Goal: Task Accomplishment & Management: Complete application form

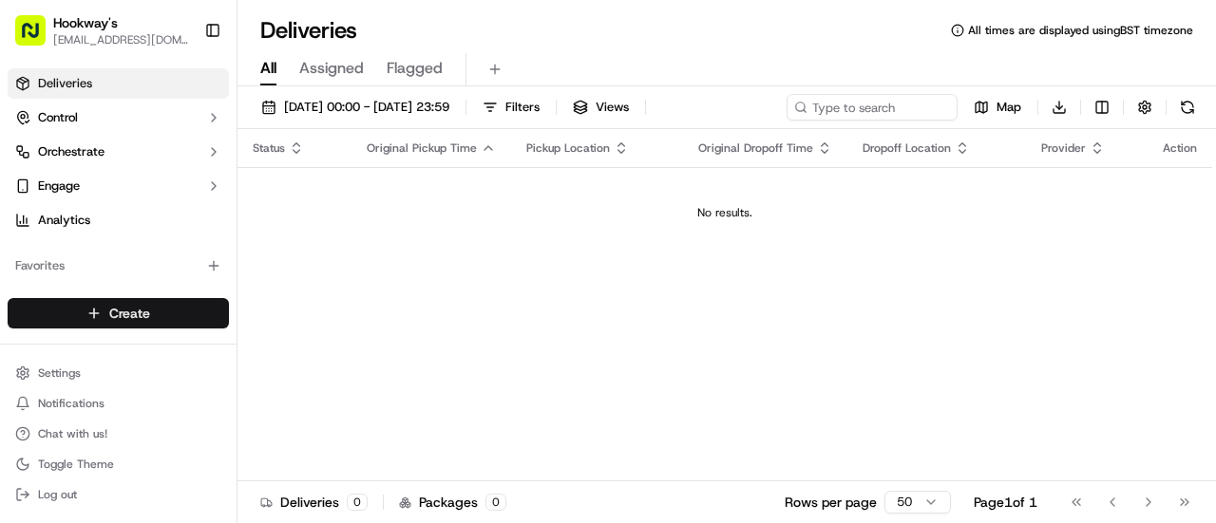
click at [116, 311] on html "Hookway's [EMAIL_ADDRESS][DOMAIN_NAME] Toggle Sidebar Deliveries Control Orches…" at bounding box center [608, 261] width 1216 height 523
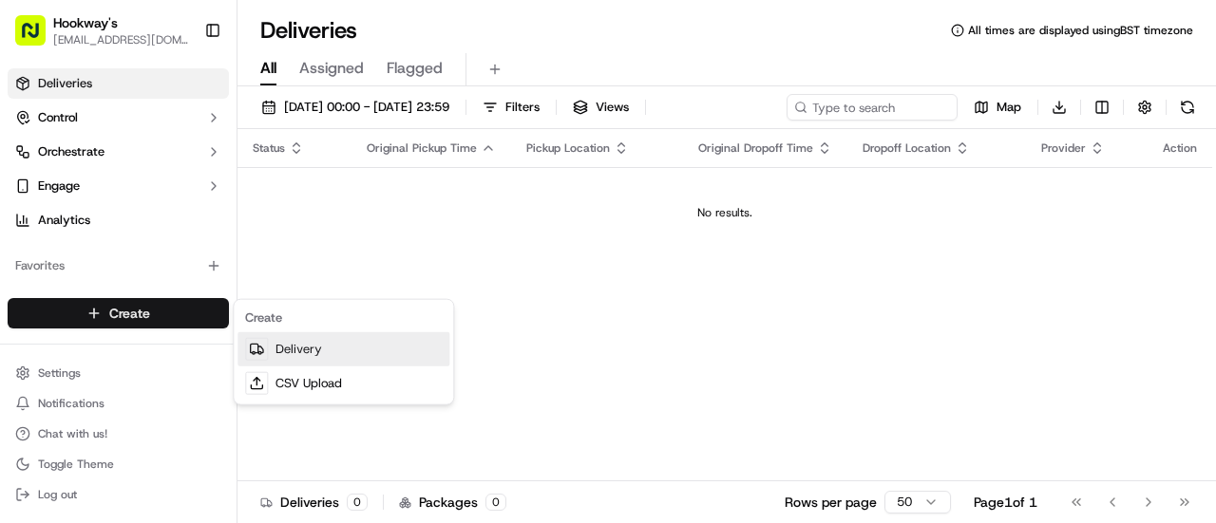
click at [287, 341] on link "Delivery" at bounding box center [344, 350] width 212 height 34
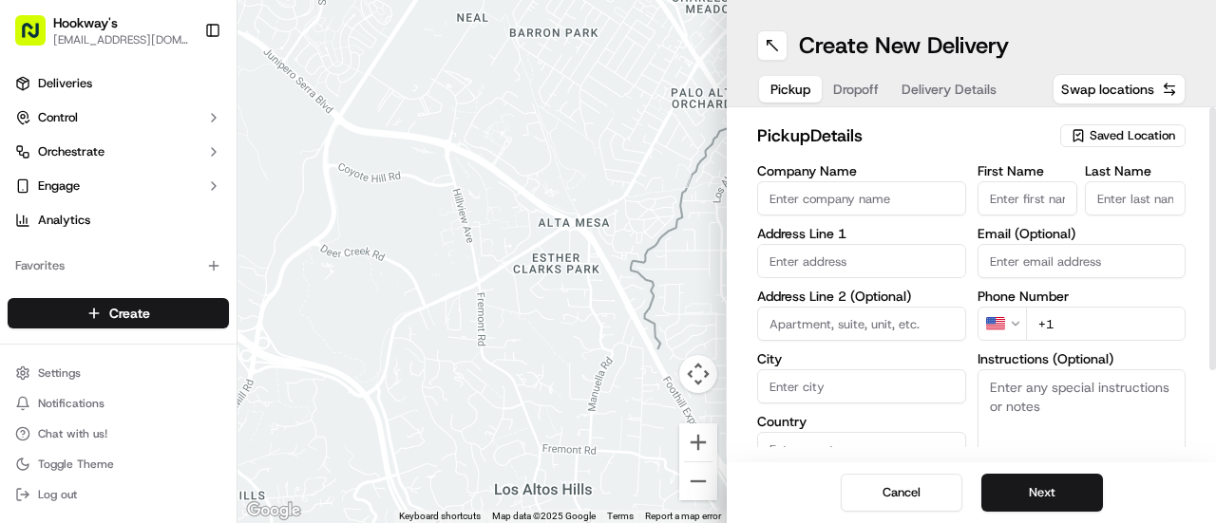
click at [1136, 143] on span "Saved Location" at bounding box center [1133, 135] width 86 height 17
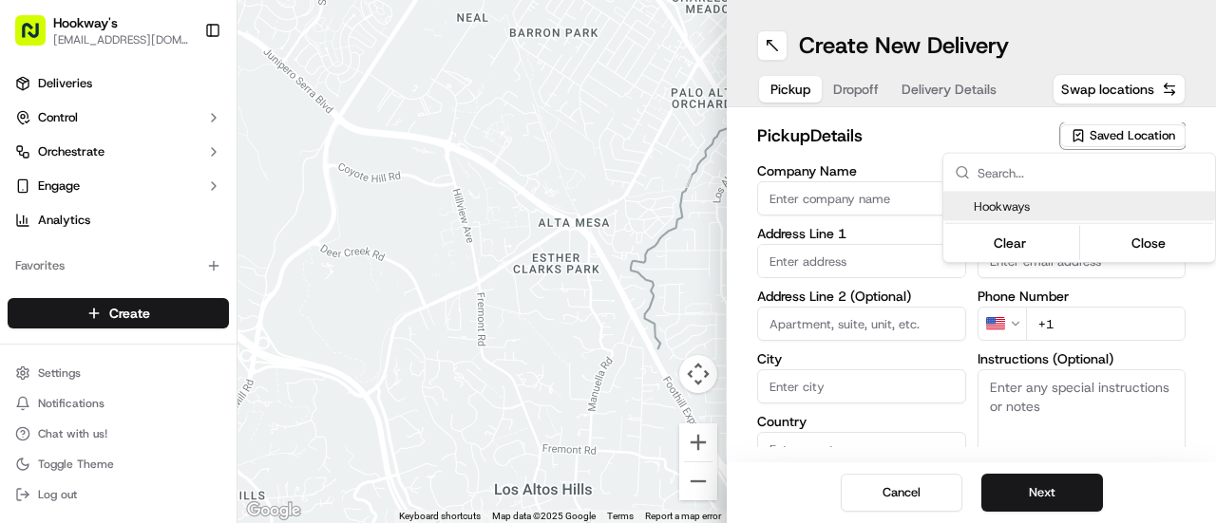
click at [1000, 208] on span "Hookways" at bounding box center [1091, 207] width 234 height 17
type input "Hookways"
type input "7 The Minories"
type input "[GEOGRAPHIC_DATA]"
type input "GB"
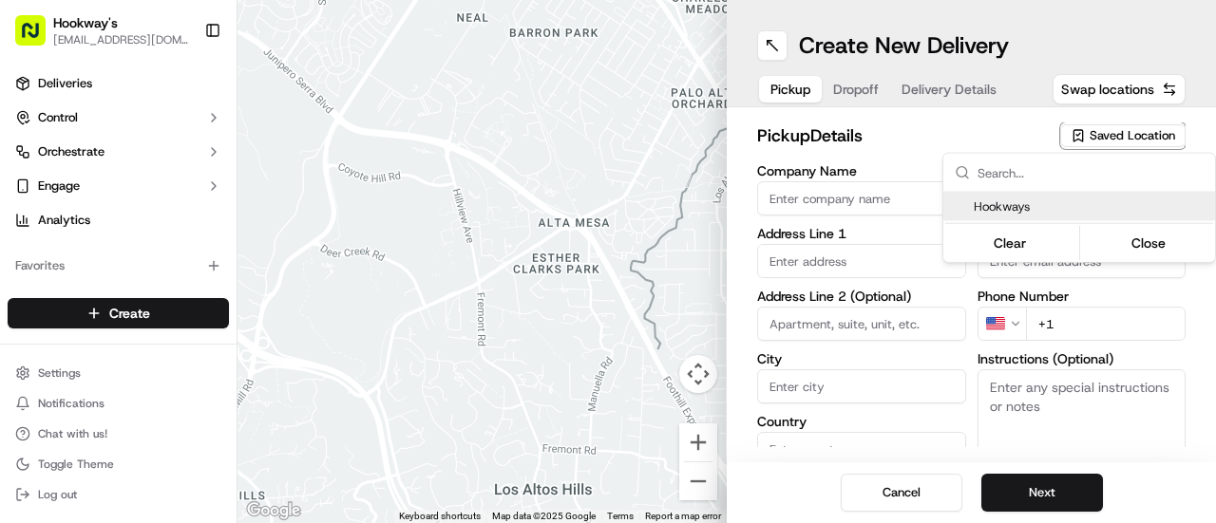
type input "[GEOGRAPHIC_DATA]"
type input "B4 6AG"
type input "Mark"
type input "Hookway"
type input "[EMAIL_ADDRESS][DOMAIN_NAME]"
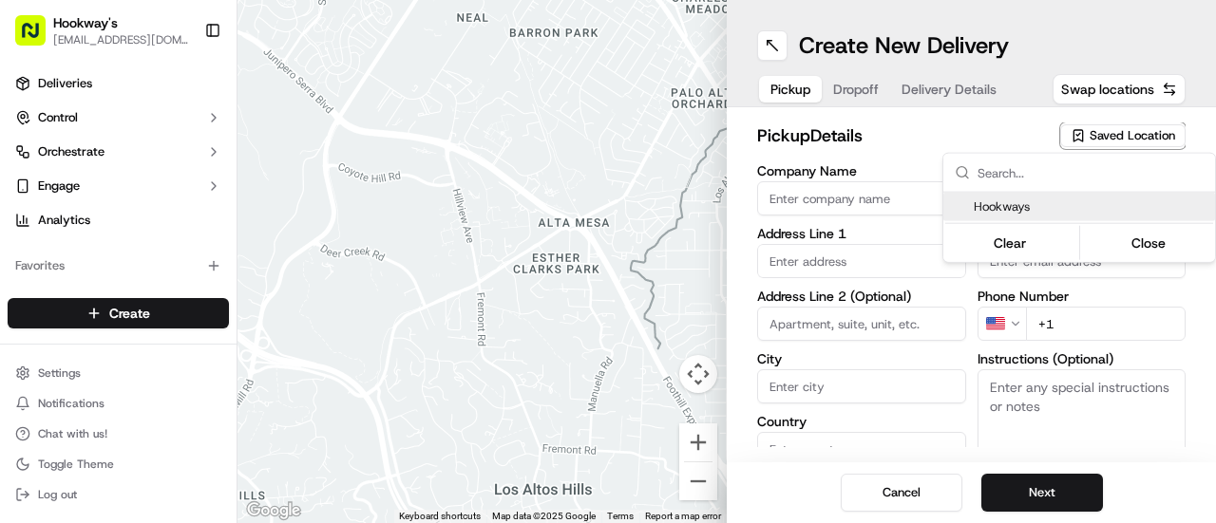
type input "[PHONE_NUMBER]"
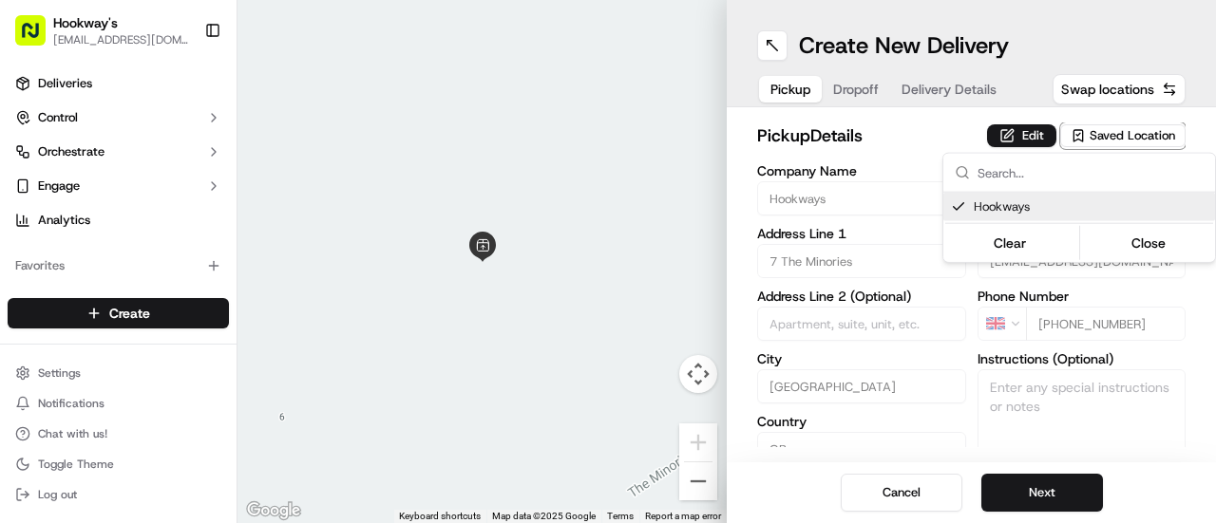
click at [1039, 486] on html "Hookway's [EMAIL_ADDRESS][DOMAIN_NAME] Toggle Sidebar Deliveries Control Orches…" at bounding box center [608, 261] width 1216 height 523
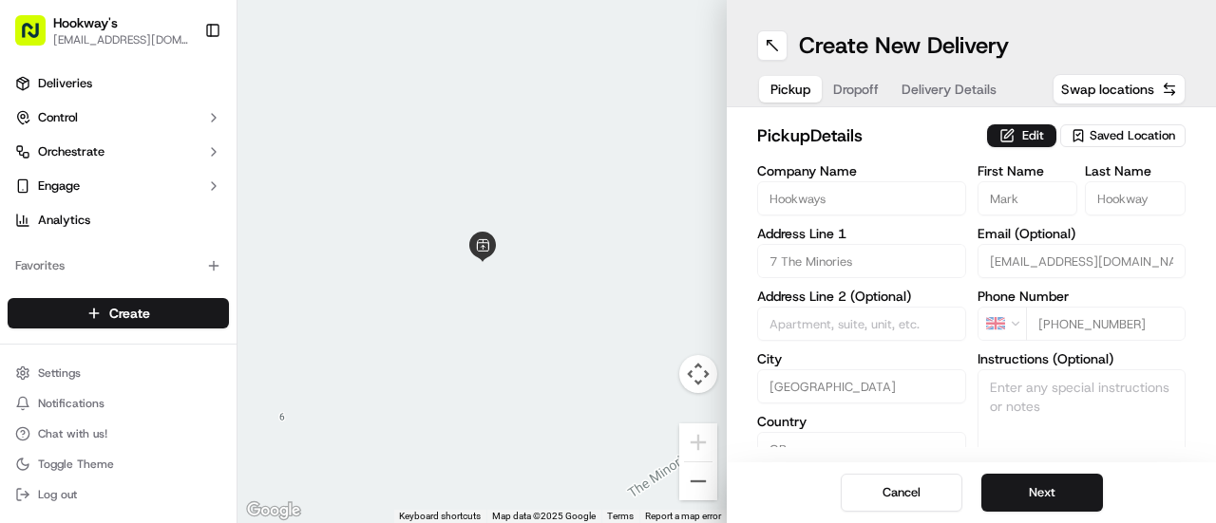
click at [1039, 486] on button "Next" at bounding box center [1042, 493] width 122 height 38
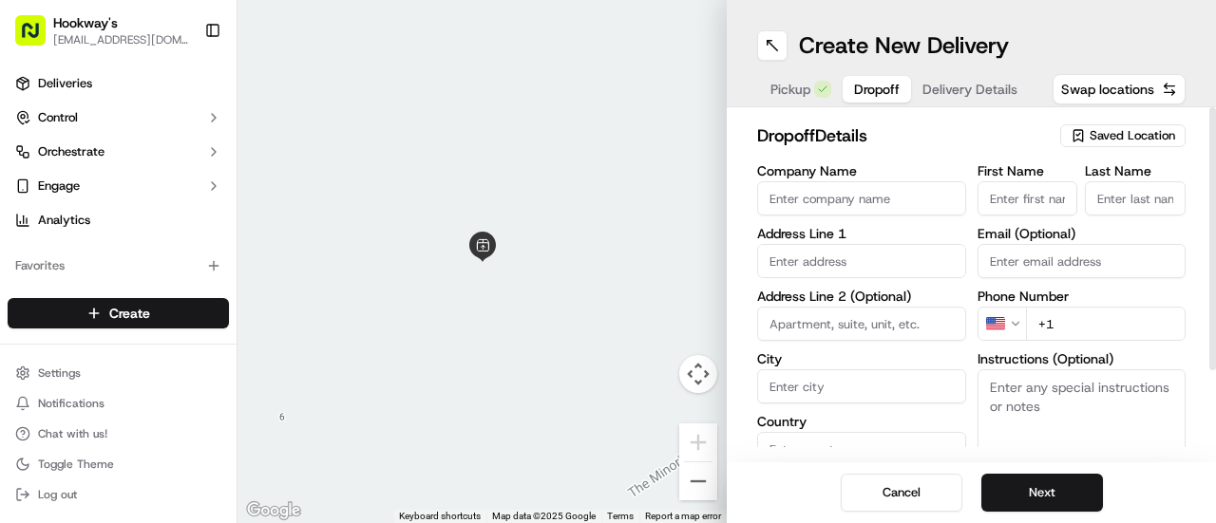
click at [1123, 144] on div "Saved Location" at bounding box center [1122, 135] width 125 height 23
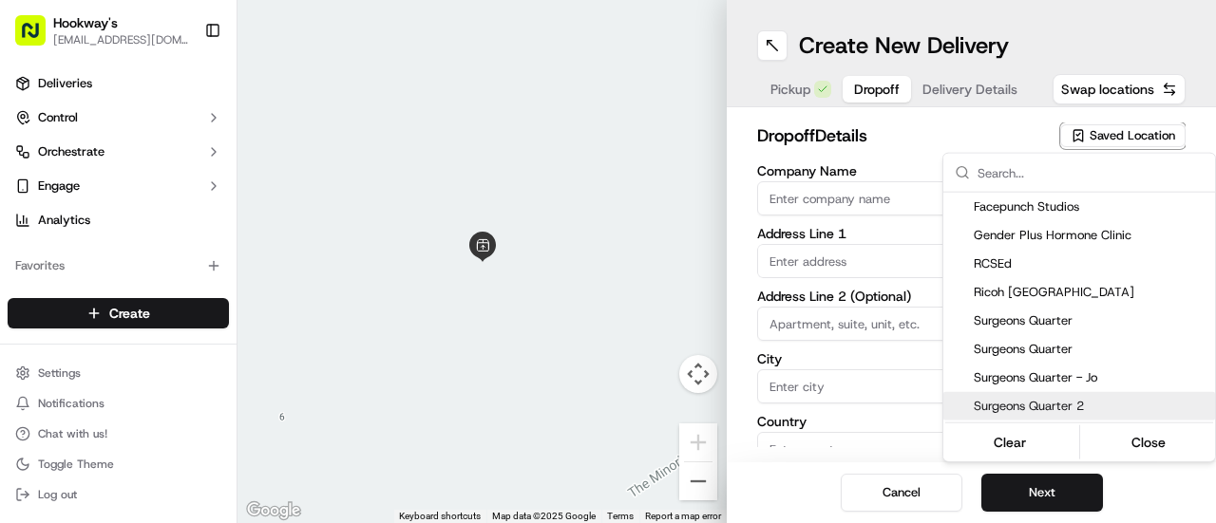
click at [1051, 394] on div "Surgeons Quarter 2" at bounding box center [1079, 406] width 272 height 29
type input "Surgeons Quarter 2"
type input "[STREET_ADDRESS]"
type input "[GEOGRAPHIC_DATA]"
type input "GB"
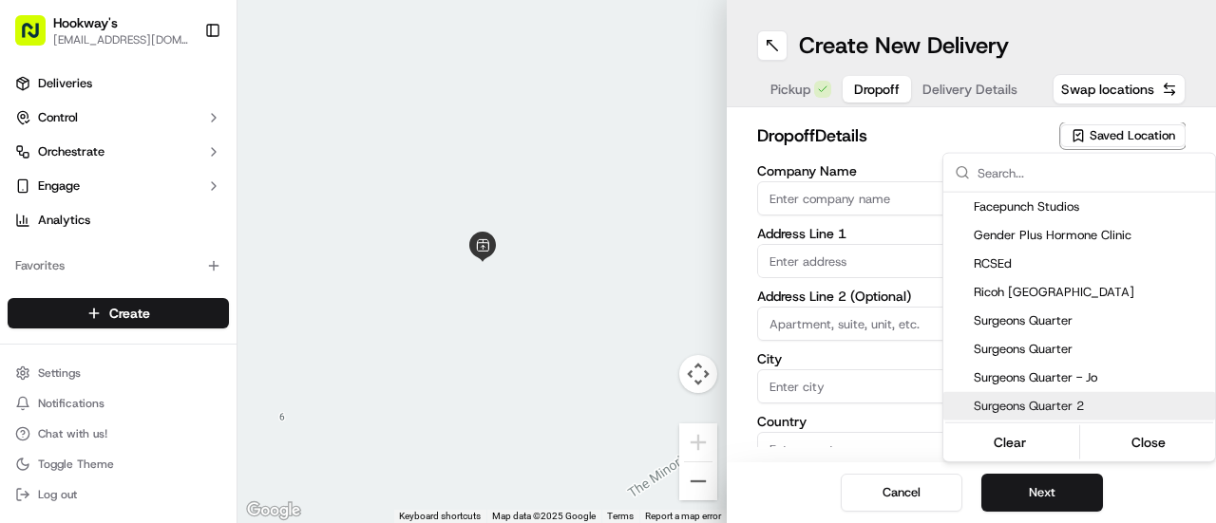
type input "[GEOGRAPHIC_DATA]"
type input "B5 5NR"
type input "[PERSON_NAME]"
type input "[EMAIL_ADDRESS][DOMAIN_NAME]"
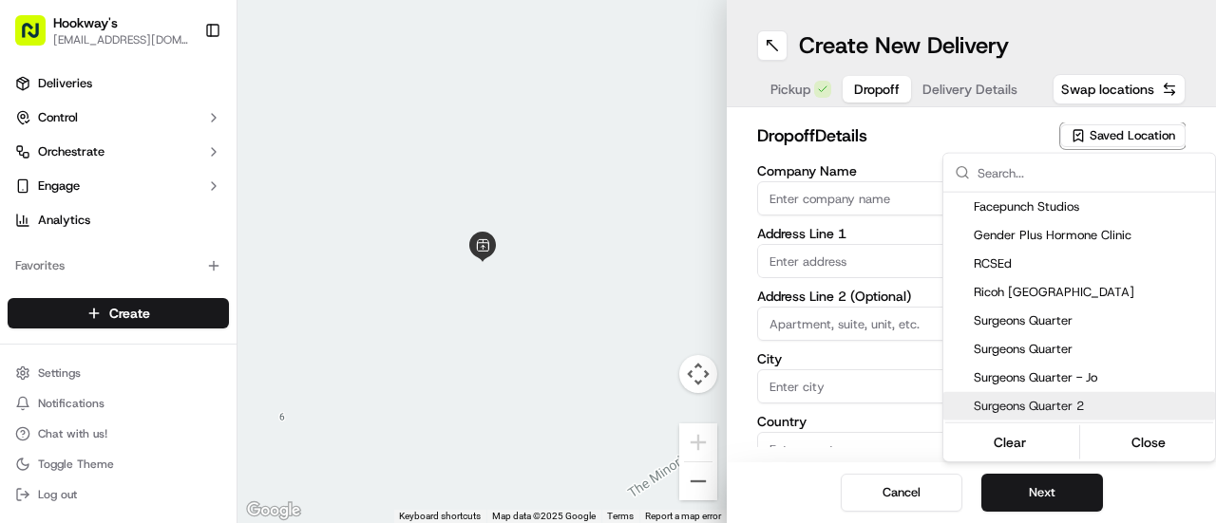
type input "[PHONE_NUMBER]"
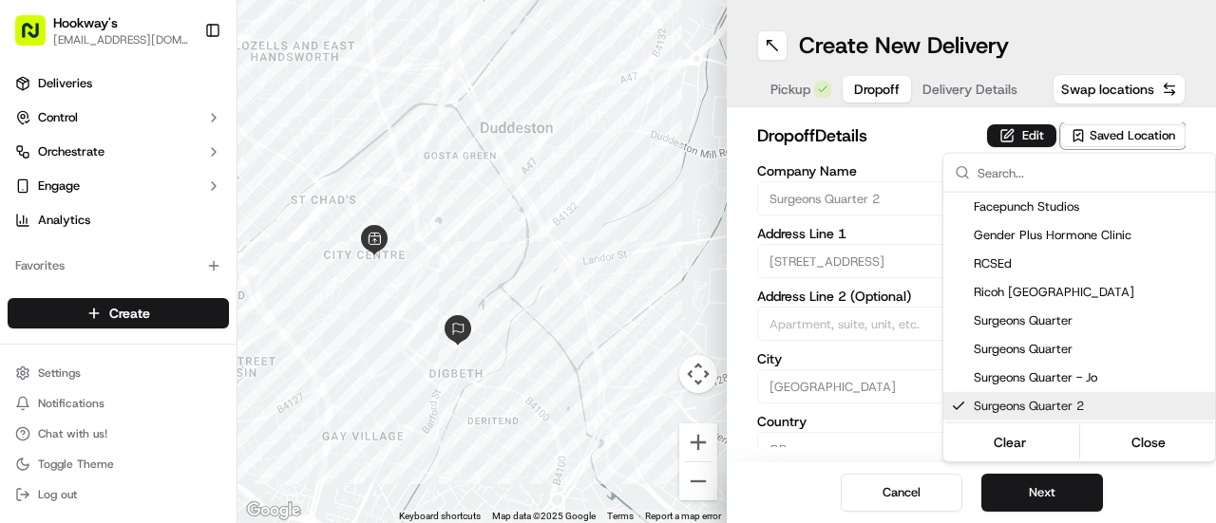
click at [1062, 495] on html "Hookway's [EMAIL_ADDRESS][DOMAIN_NAME] Toggle Sidebar Deliveries Control Orches…" at bounding box center [608, 261] width 1216 height 523
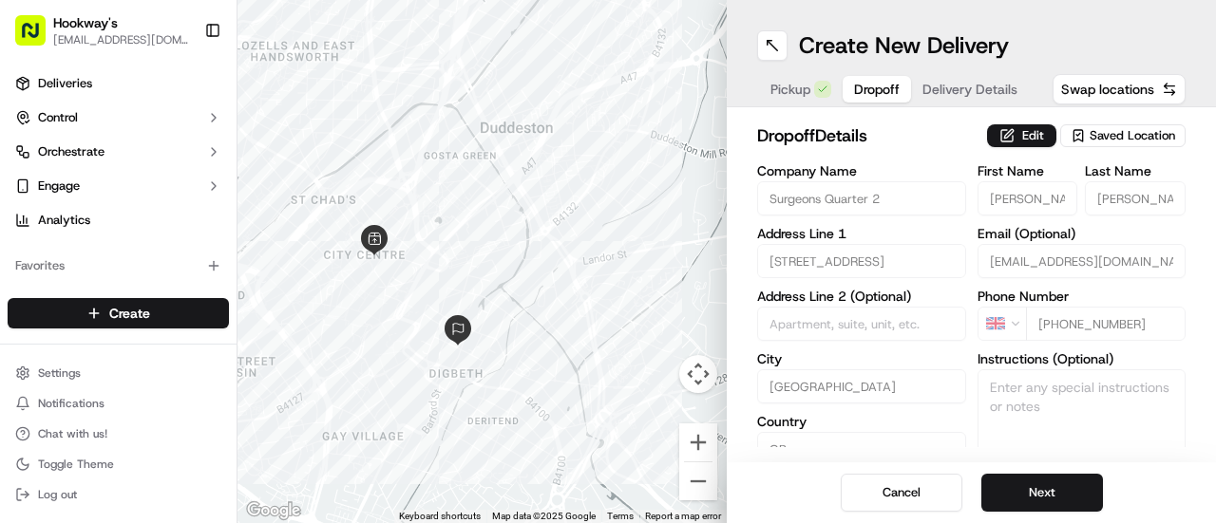
click at [1062, 495] on button "Next" at bounding box center [1042, 493] width 122 height 38
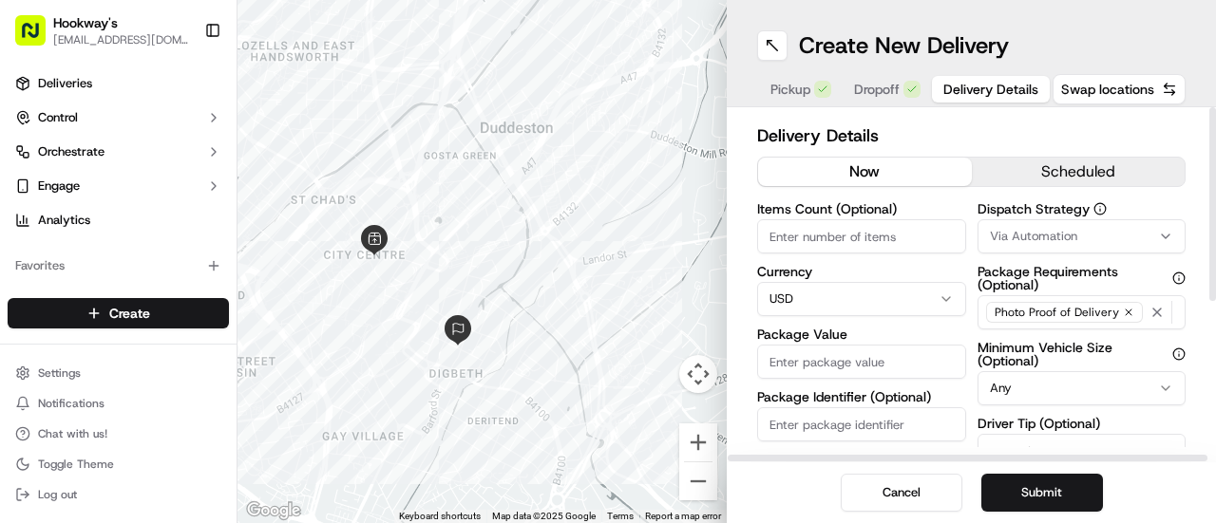
click at [1074, 170] on button "scheduled" at bounding box center [1079, 172] width 214 height 29
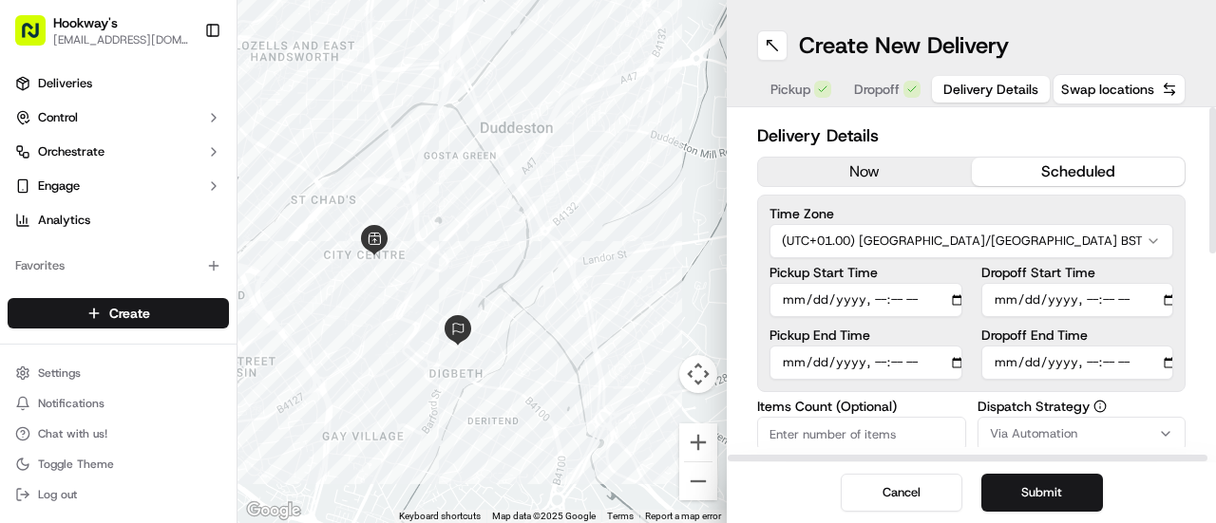
click at [931, 301] on input "Pickup Start Time" at bounding box center [866, 300] width 193 height 34
type input "[DATE]T11:00"
click at [1199, 221] on div "Delivery Details now scheduled Time Zone (UTC+01.00) [GEOGRAPHIC_DATA]/[GEOGRAP…" at bounding box center [971, 284] width 489 height 355
click at [1140, 301] on input "Dropoff Start Time" at bounding box center [1077, 300] width 193 height 34
type input "[DATE]T11:20"
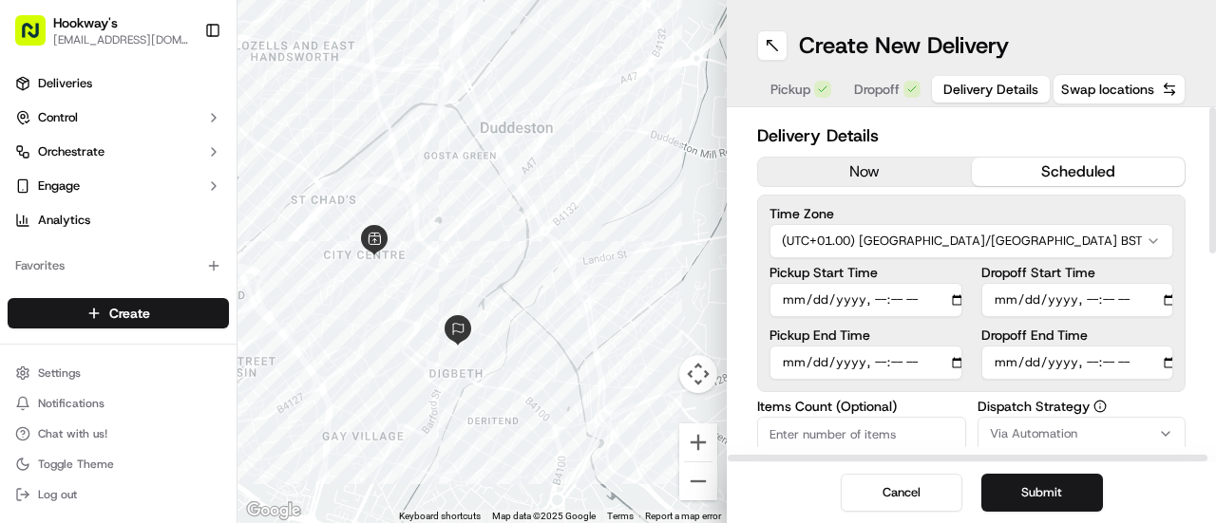
click at [1195, 132] on div "Delivery Details now scheduled Time Zone (UTC+01.00) [GEOGRAPHIC_DATA]/[GEOGRAP…" at bounding box center [971, 284] width 489 height 355
click at [936, 364] on input "Pickup End Time" at bounding box center [866, 363] width 193 height 34
type input "[DATE]T11:10"
click at [1199, 132] on div "Delivery Details now scheduled Time Zone (UTC+01.00) [GEOGRAPHIC_DATA]/[GEOGRAP…" at bounding box center [971, 284] width 489 height 355
click at [1148, 362] on input "Dropoff End Time" at bounding box center [1077, 363] width 193 height 34
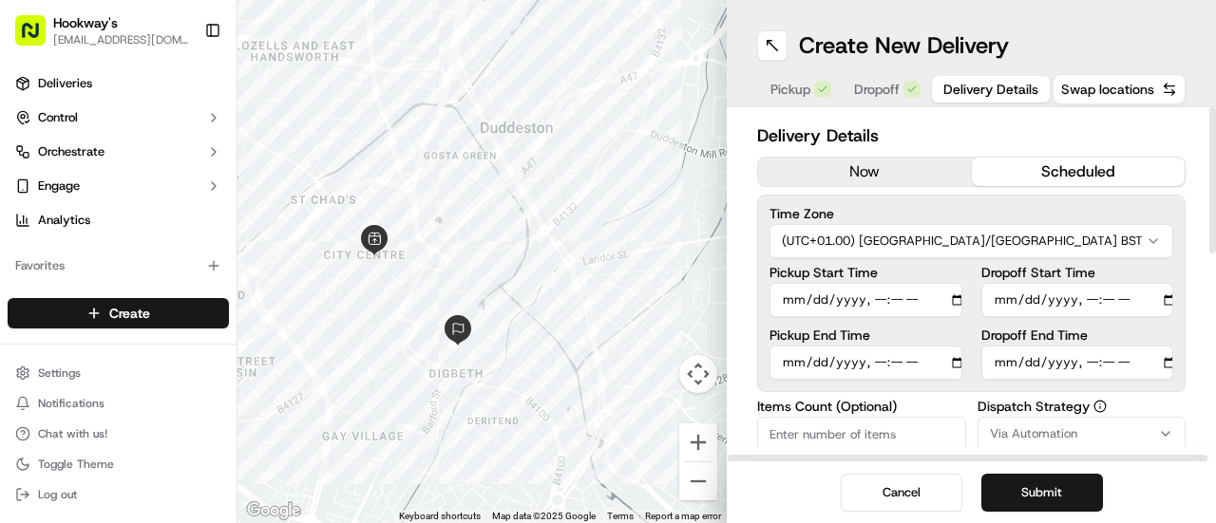
type input "[DATE]T11:30"
click at [1215, 186] on div at bounding box center [1212, 180] width 7 height 146
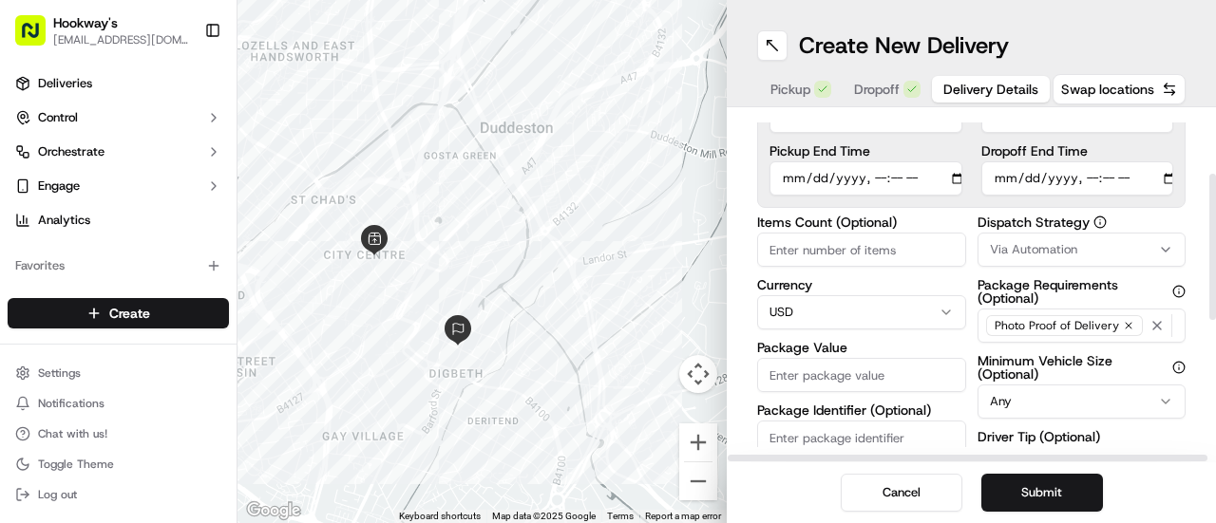
scroll to position [195, 0]
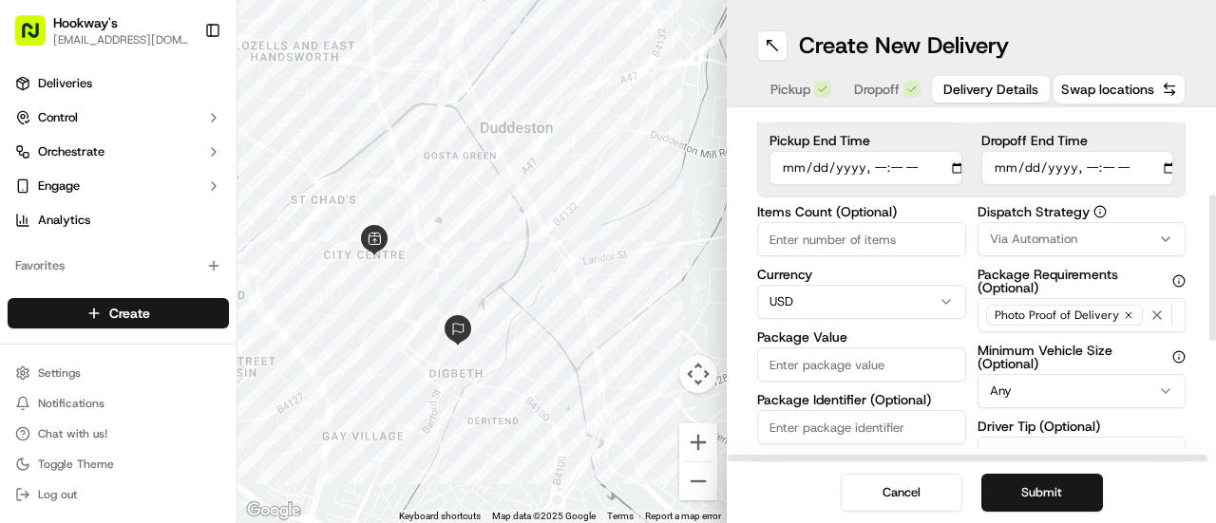
drag, startPoint x: 1215, startPoint y: 161, endPoint x: 1214, endPoint y: 214, distance: 53.2
click at [1214, 214] on div at bounding box center [1212, 268] width 7 height 146
click at [896, 233] on input "Items Count (Optional)" at bounding box center [861, 239] width 209 height 34
type input "2"
click at [1062, 224] on button "Via Automation" at bounding box center [1082, 239] width 209 height 34
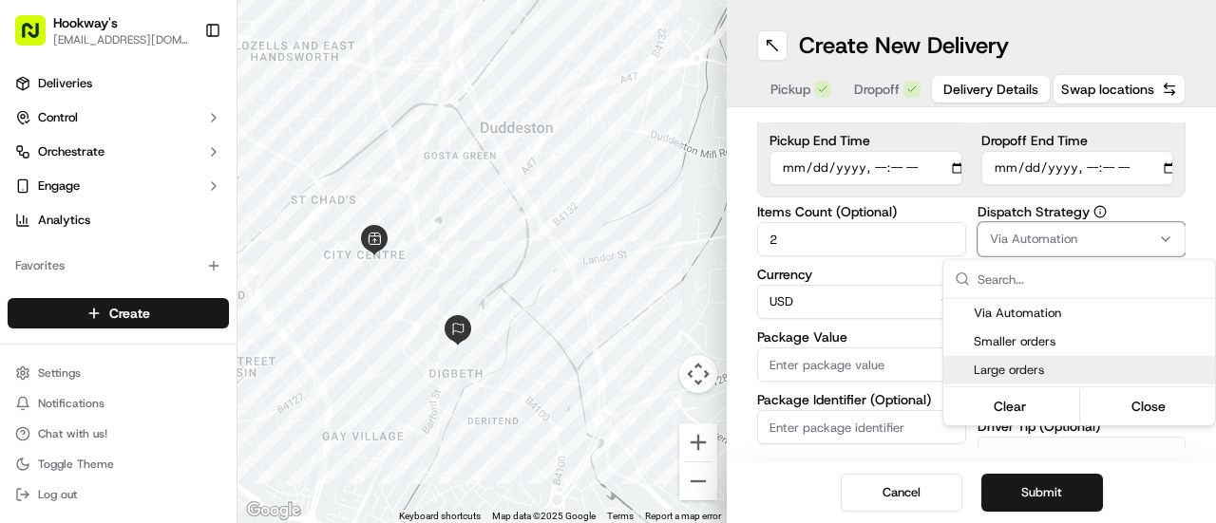
click at [1023, 376] on span "Large orders" at bounding box center [1091, 370] width 234 height 17
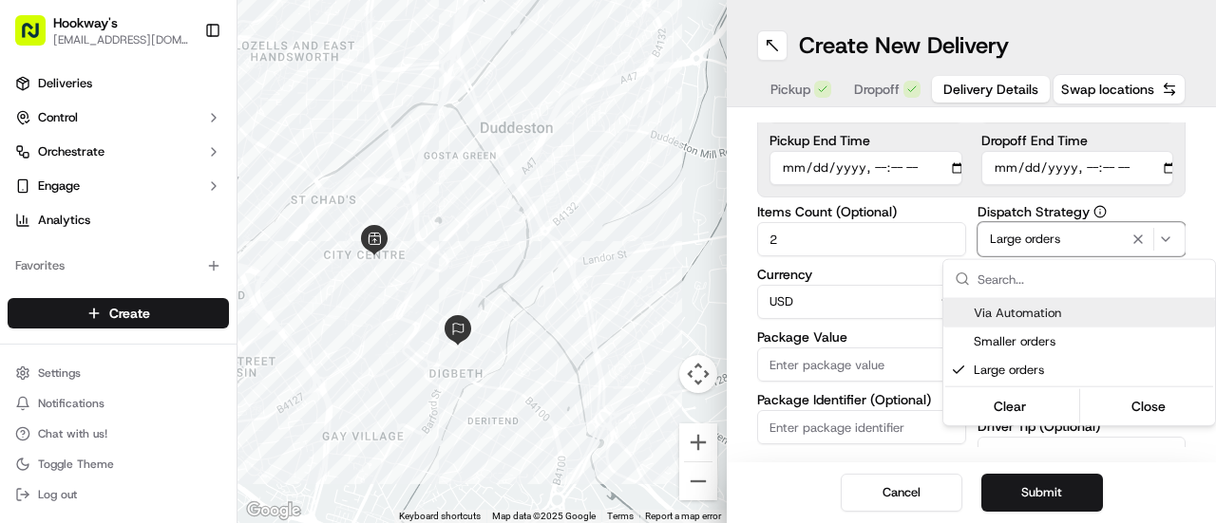
click at [1210, 179] on html "Hookway's [EMAIL_ADDRESS][DOMAIN_NAME] Toggle Sidebar Deliveries Control Orches…" at bounding box center [608, 261] width 1216 height 523
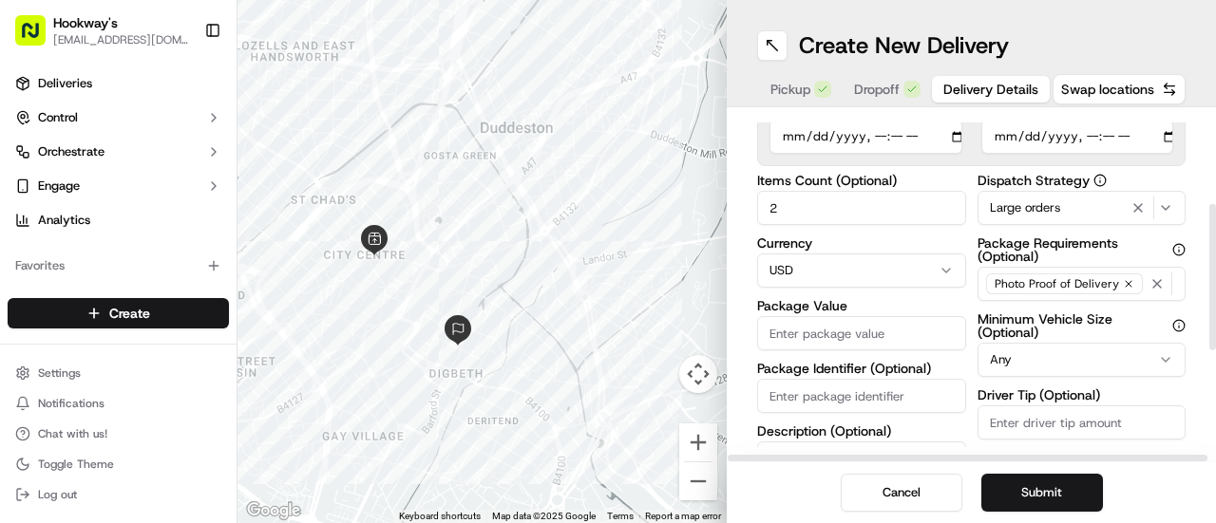
scroll to position [243, 0]
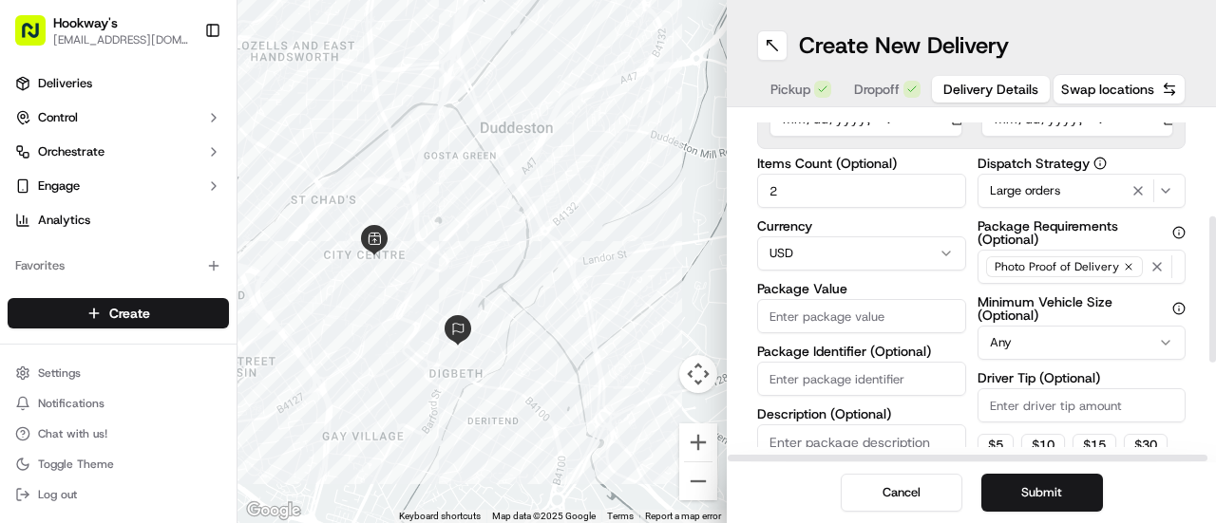
drag, startPoint x: 1215, startPoint y: 229, endPoint x: 1215, endPoint y: 250, distance: 20.9
click at [1215, 250] on div at bounding box center [1212, 290] width 7 height 146
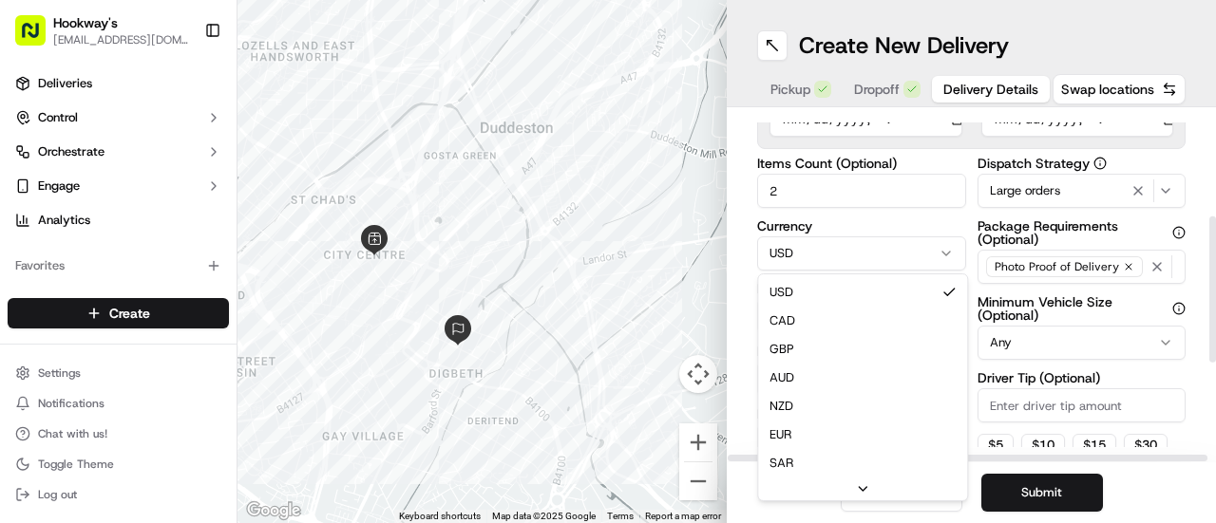
click at [867, 254] on html "Hookway's [EMAIL_ADDRESS][DOMAIN_NAME] Toggle Sidebar Deliveries Control Orches…" at bounding box center [608, 261] width 1216 height 523
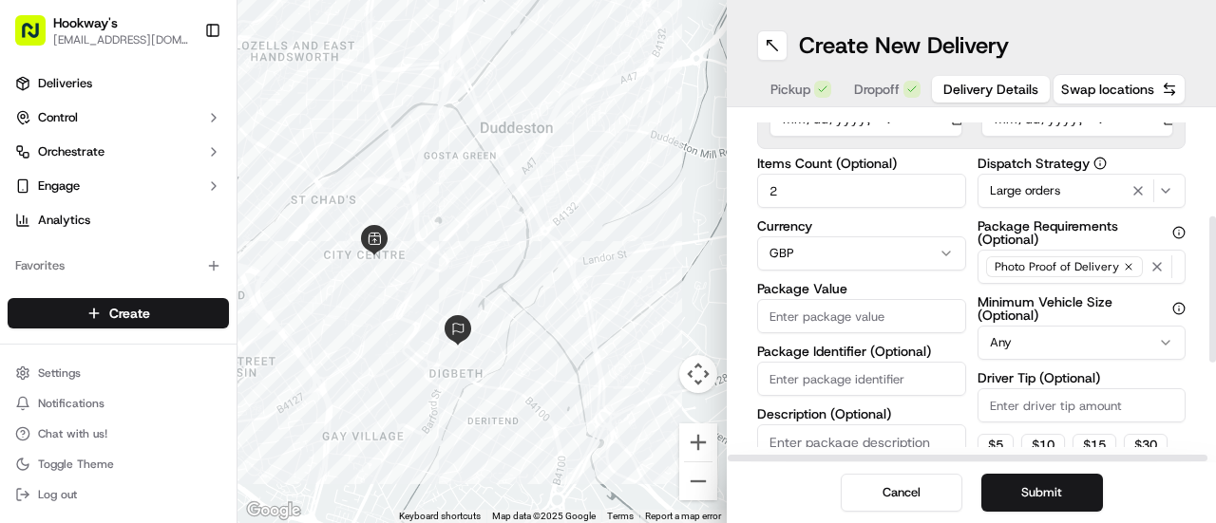
click at [850, 307] on input "Package Value" at bounding box center [861, 316] width 209 height 34
type input "100"
click at [1034, 347] on html "Hookway's [EMAIL_ADDRESS][DOMAIN_NAME] Toggle Sidebar Deliveries Control Orches…" at bounding box center [608, 261] width 1216 height 523
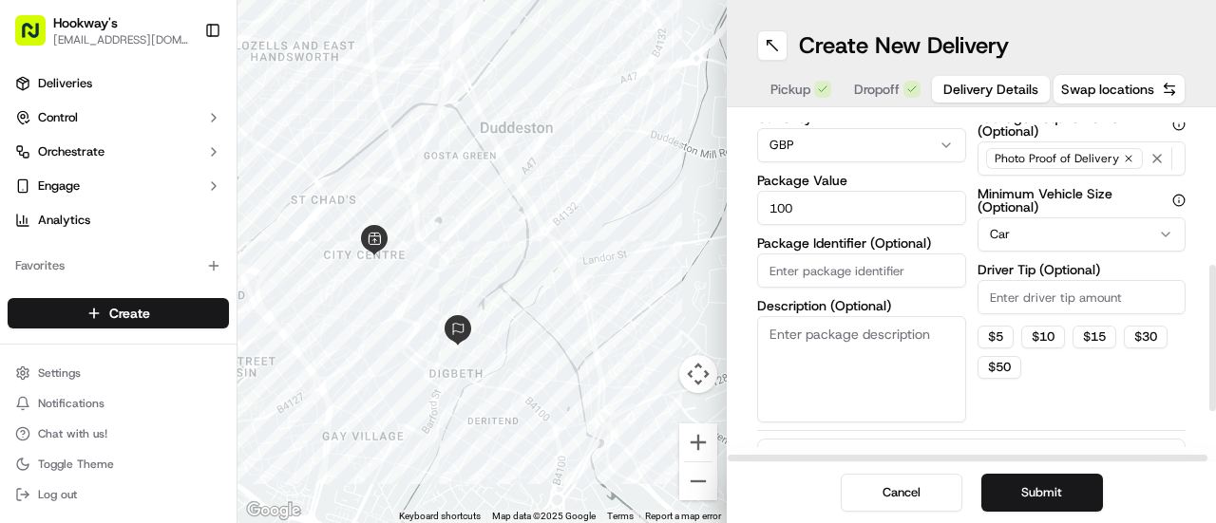
scroll to position [382, 0]
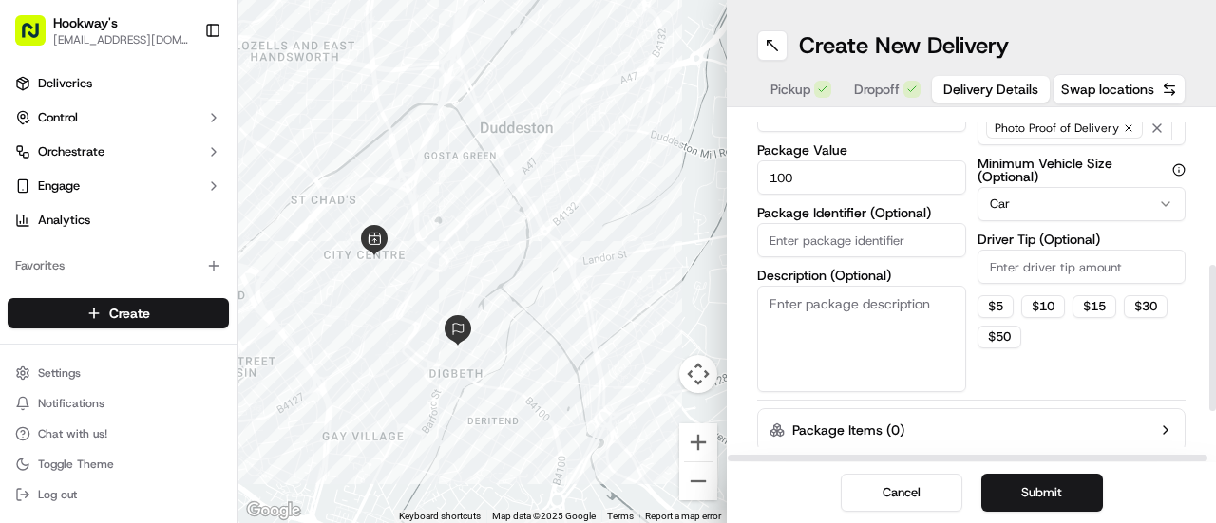
drag, startPoint x: 1215, startPoint y: 229, endPoint x: 1215, endPoint y: 291, distance: 61.8
click at [1215, 291] on div at bounding box center [1212, 338] width 7 height 146
click at [1070, 262] on input "Driver Tip (Optional)" at bounding box center [1082, 267] width 209 height 34
type input "3"
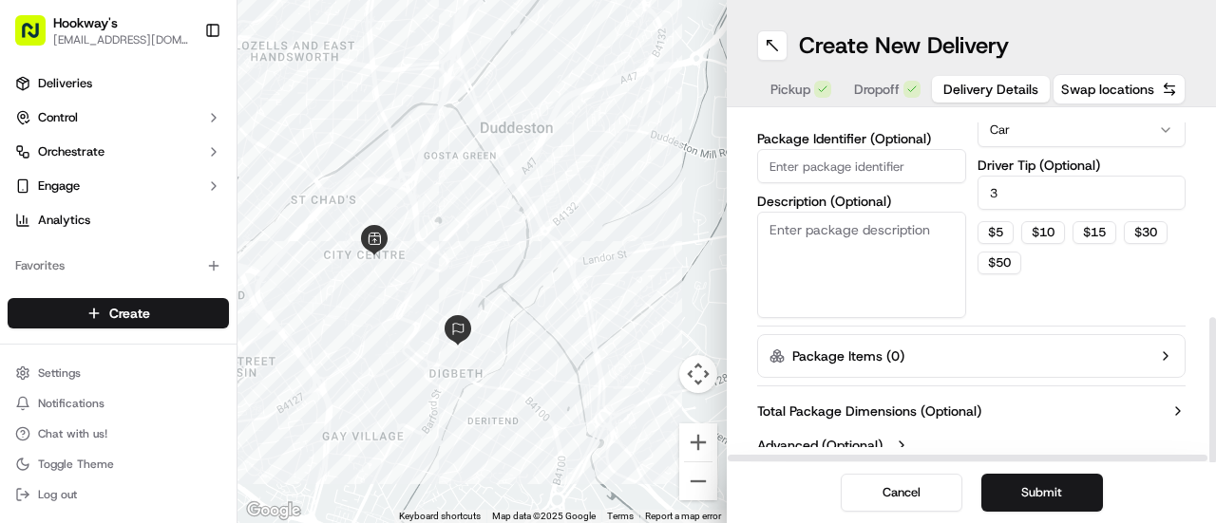
scroll to position [469, 0]
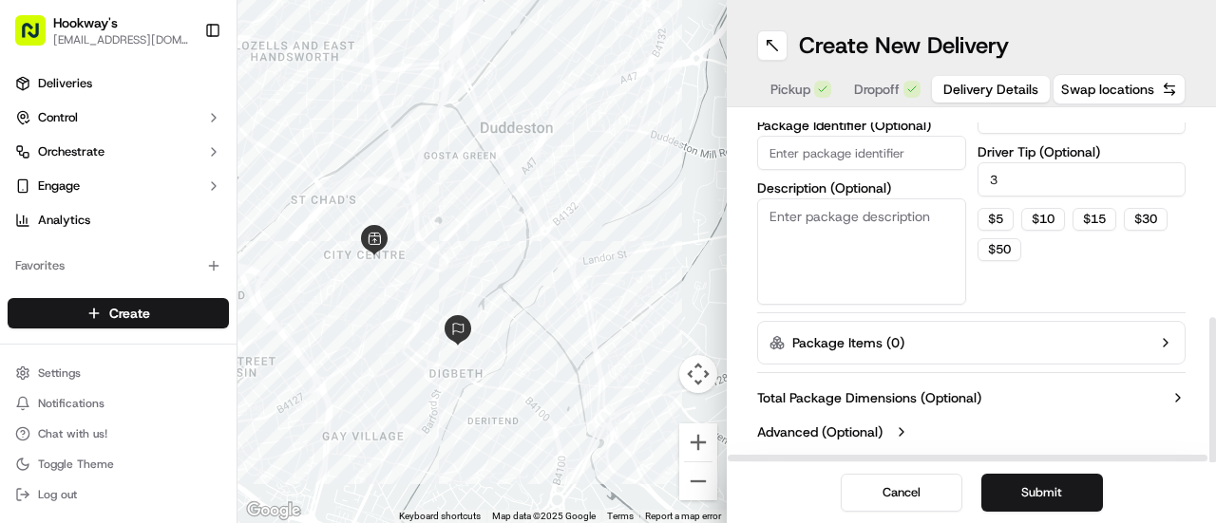
drag, startPoint x: 1215, startPoint y: 292, endPoint x: 1215, endPoint y: 359, distance: 67.5
click at [1215, 359] on div at bounding box center [1212, 390] width 7 height 146
click at [1056, 485] on button "Submit" at bounding box center [1042, 493] width 122 height 38
